Goal: Task Accomplishment & Management: Use online tool/utility

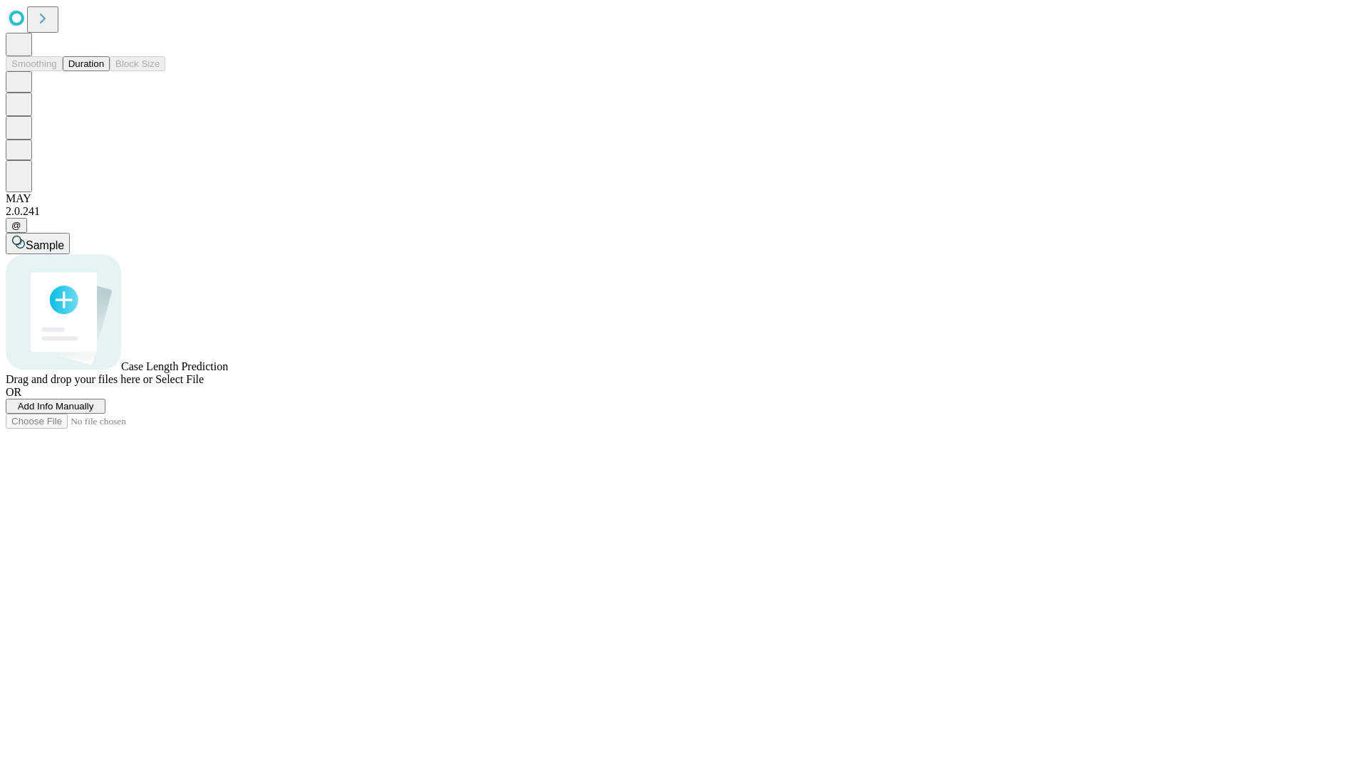
click at [104, 71] on button "Duration" at bounding box center [86, 63] width 47 height 15
click at [94, 412] on span "Add Info Manually" at bounding box center [56, 406] width 76 height 11
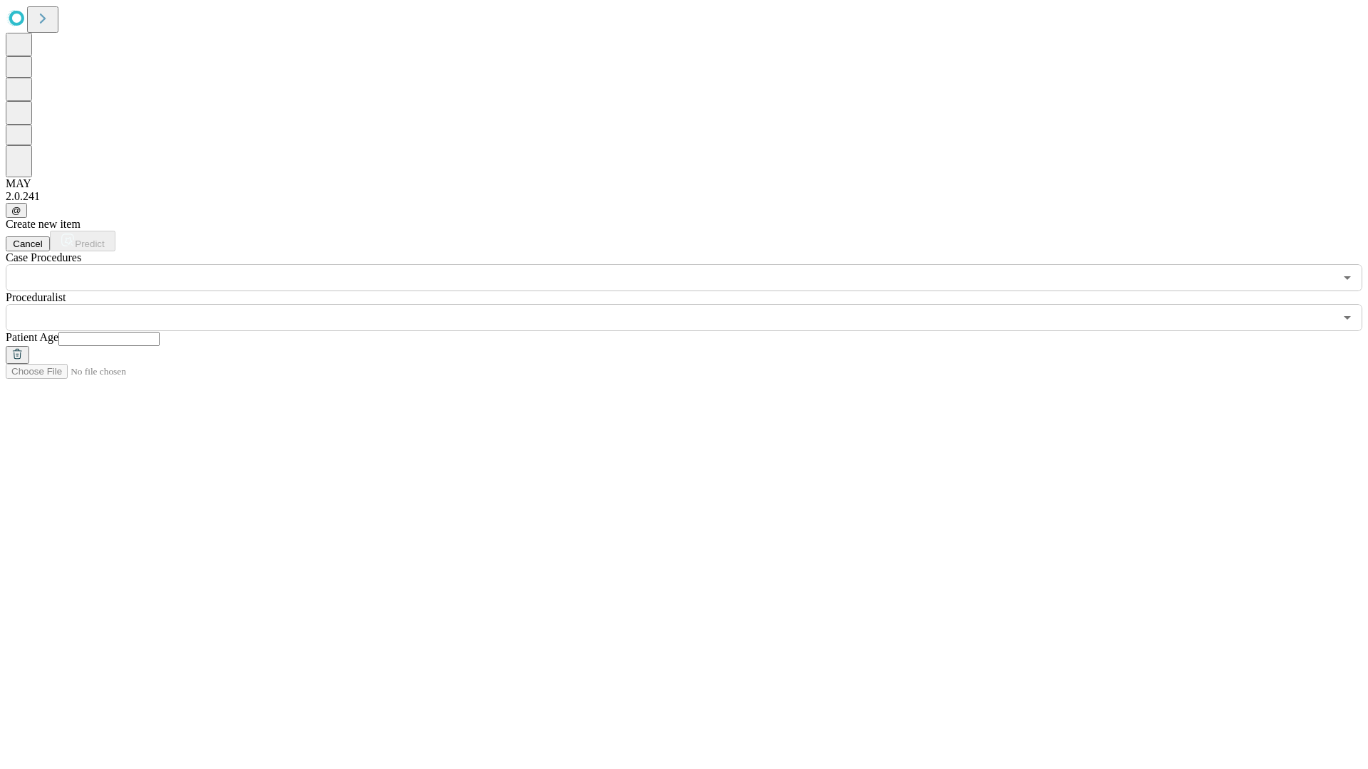
click at [160, 332] on input "text" at bounding box center [108, 339] width 101 height 14
type input "**"
click at [694, 304] on input "text" at bounding box center [670, 317] width 1329 height 27
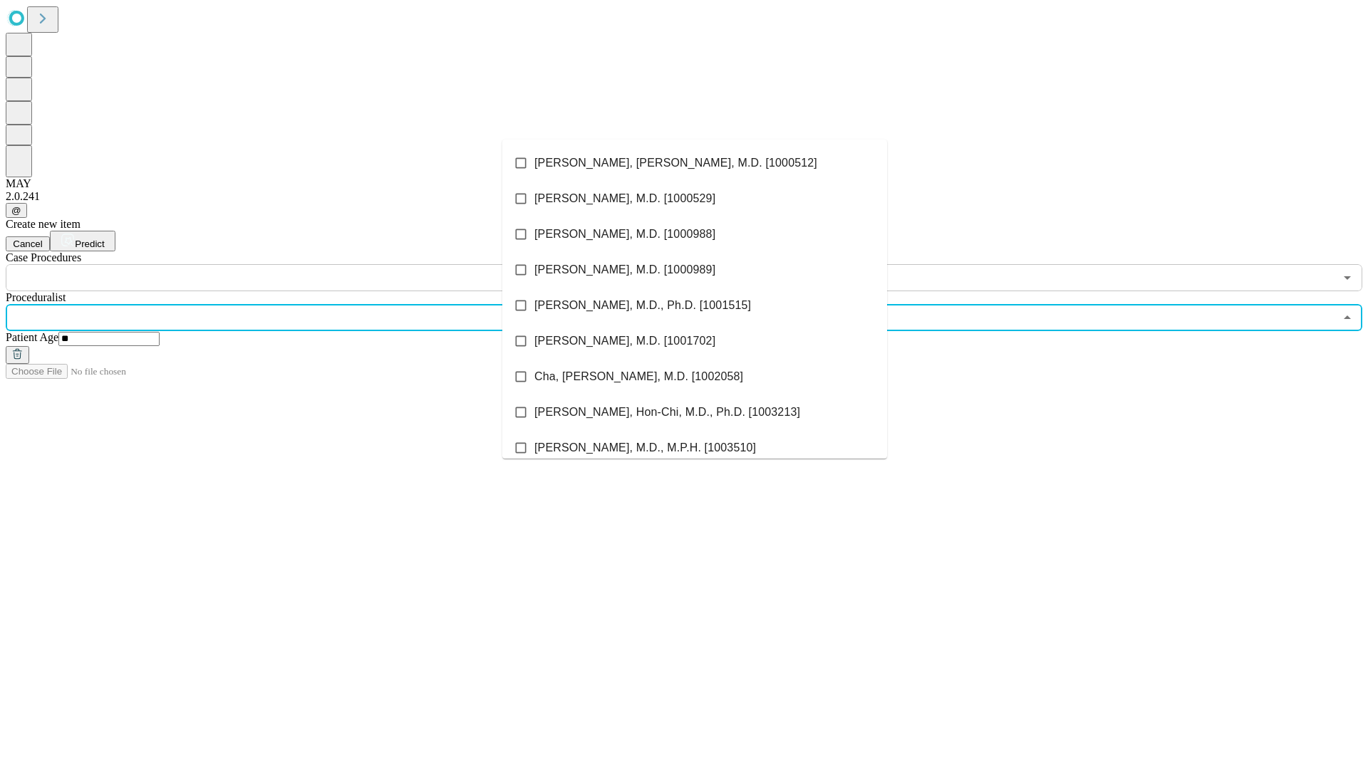
click at [695, 163] on li "[PERSON_NAME], [PERSON_NAME], M.D. [1000512]" at bounding box center [694, 163] width 385 height 36
click at [299, 264] on input "text" at bounding box center [670, 277] width 1329 height 27
